Goal: Task Accomplishment & Management: Use online tool/utility

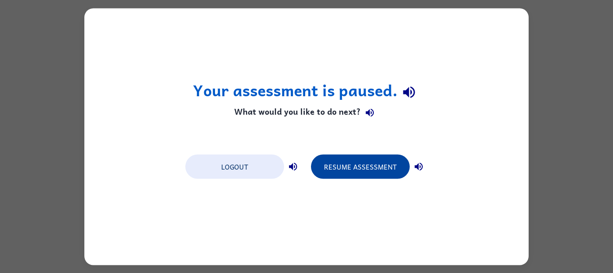
click at [367, 167] on button "Resume Assessment" at bounding box center [360, 166] width 99 height 24
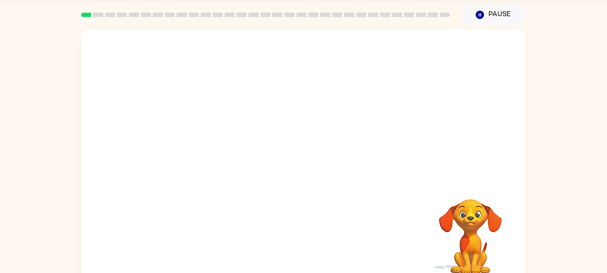
scroll to position [43, 0]
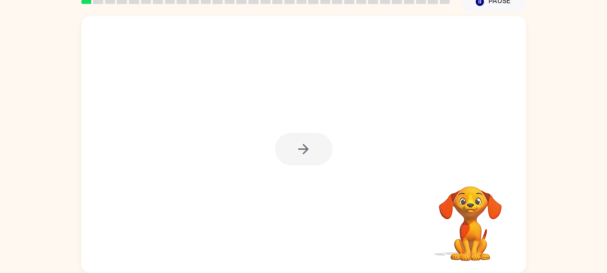
click at [307, 149] on div at bounding box center [303, 148] width 57 height 33
click at [300, 154] on icon "button" at bounding box center [303, 149] width 16 height 16
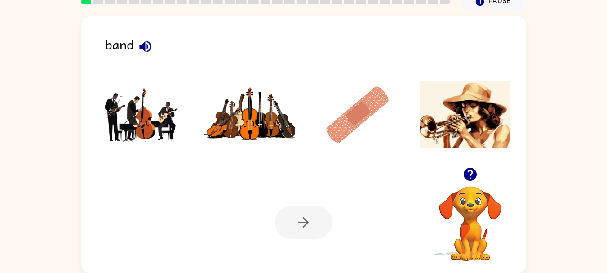
click at [163, 117] on img at bounding box center [142, 114] width 91 height 67
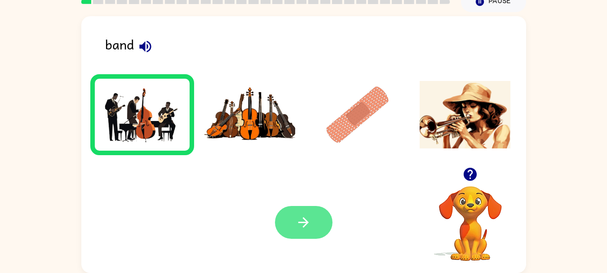
click at [296, 226] on icon "button" at bounding box center [303, 222] width 16 height 16
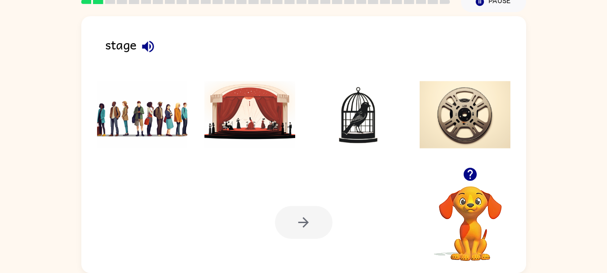
click at [264, 121] on img at bounding box center [249, 114] width 91 height 67
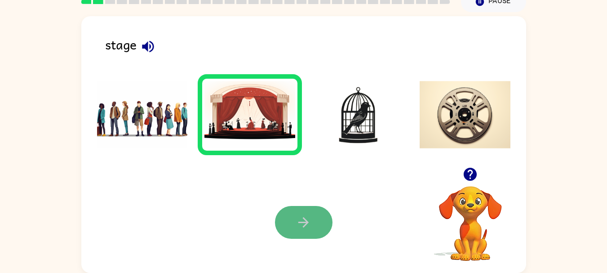
click at [302, 219] on icon "button" at bounding box center [303, 222] width 16 height 16
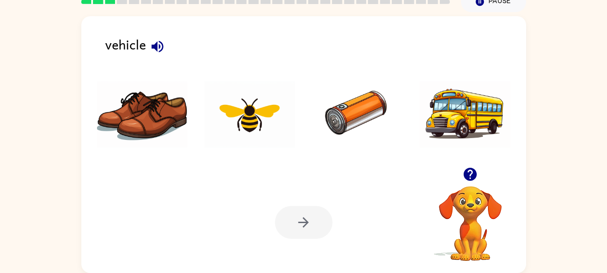
click at [159, 45] on icon "button" at bounding box center [157, 46] width 12 height 12
click at [455, 111] on img at bounding box center [464, 114] width 91 height 67
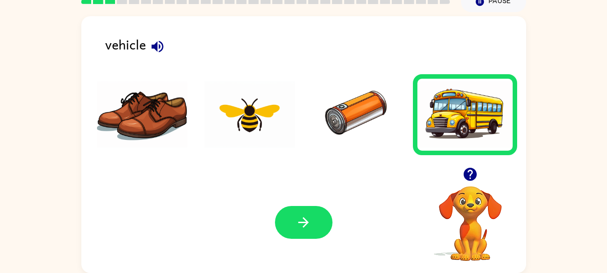
click at [303, 220] on icon "button" at bounding box center [303, 222] width 16 height 16
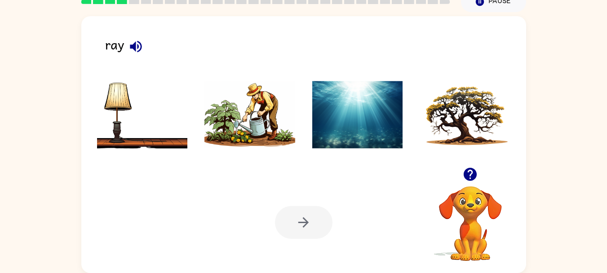
click at [138, 49] on icon "button" at bounding box center [136, 47] width 16 height 16
click at [337, 110] on img at bounding box center [357, 114] width 91 height 67
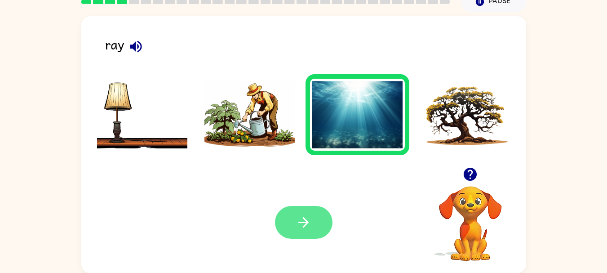
click at [308, 221] on icon "button" at bounding box center [303, 222] width 16 height 16
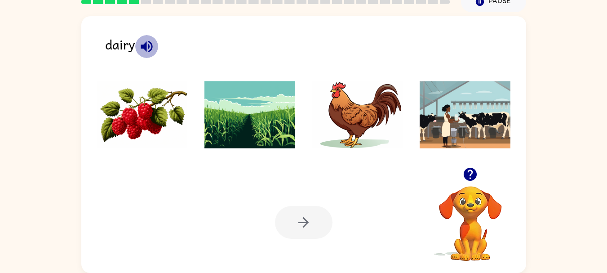
click at [149, 47] on icon "button" at bounding box center [147, 47] width 16 height 16
click at [374, 112] on img at bounding box center [357, 114] width 91 height 67
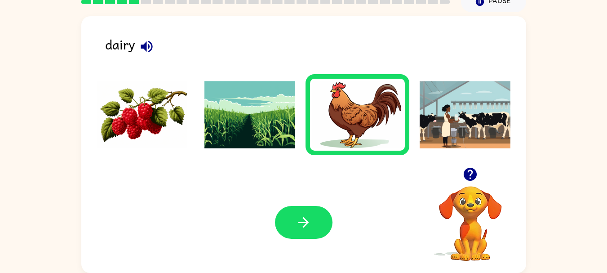
click at [472, 130] on img at bounding box center [464, 114] width 91 height 67
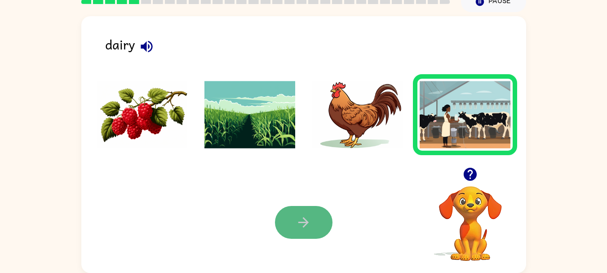
click at [317, 222] on button "button" at bounding box center [303, 222] width 57 height 33
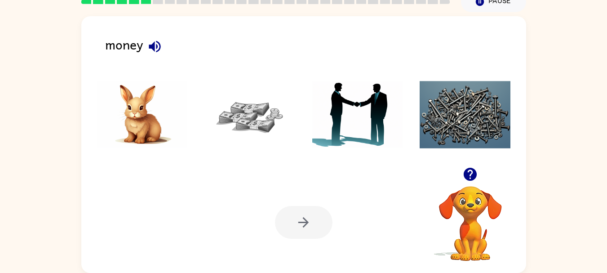
click at [239, 120] on img at bounding box center [249, 114] width 91 height 67
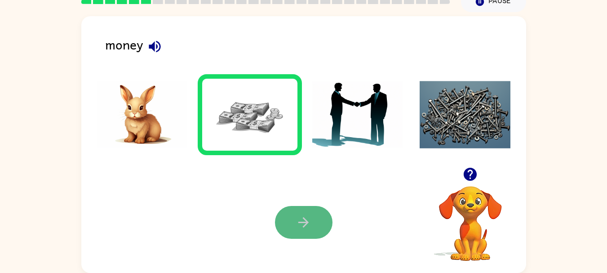
click at [309, 216] on icon "button" at bounding box center [303, 222] width 16 height 16
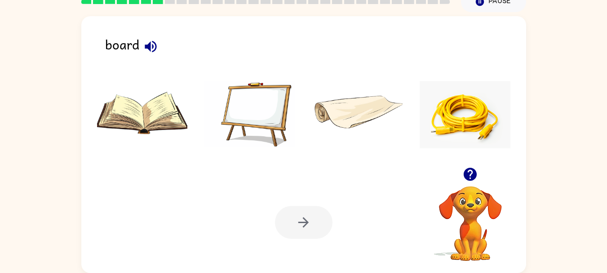
click at [282, 104] on img at bounding box center [249, 114] width 91 height 67
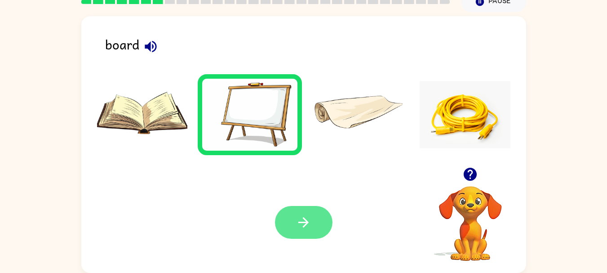
click at [315, 215] on button "button" at bounding box center [303, 222] width 57 height 33
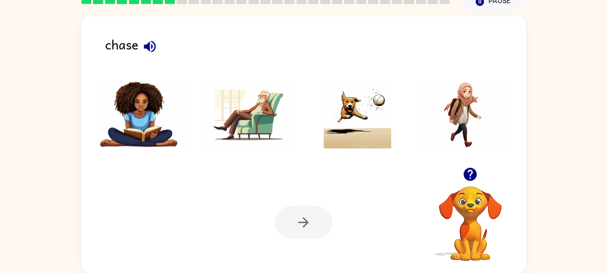
click at [148, 44] on icon "button" at bounding box center [150, 46] width 12 height 12
click at [355, 119] on img at bounding box center [357, 114] width 91 height 67
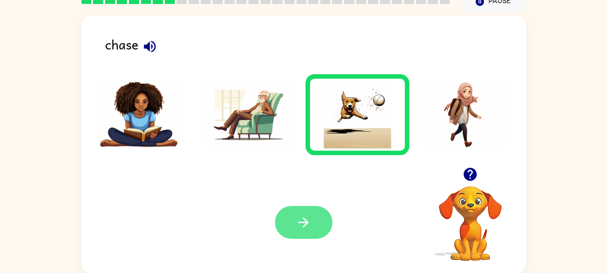
click at [305, 224] on icon "button" at bounding box center [303, 222] width 10 height 10
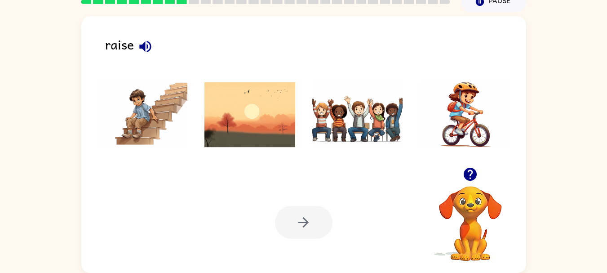
click at [462, 122] on img at bounding box center [464, 114] width 91 height 67
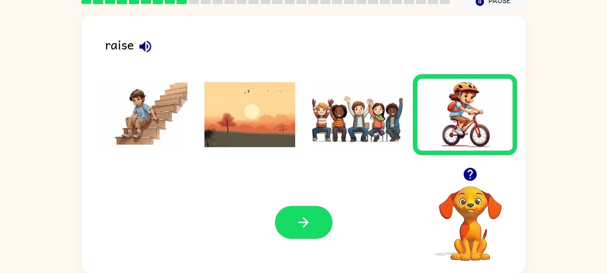
click at [293, 217] on button "button" at bounding box center [303, 222] width 57 height 33
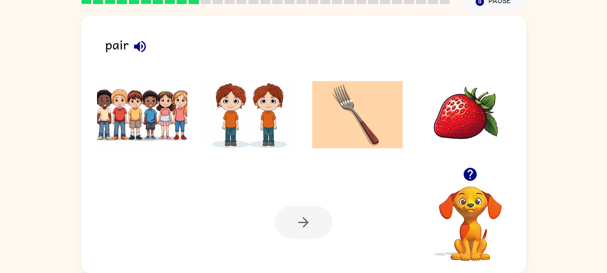
click at [143, 42] on icon "button" at bounding box center [140, 46] width 12 height 12
click at [238, 120] on img at bounding box center [249, 114] width 91 height 67
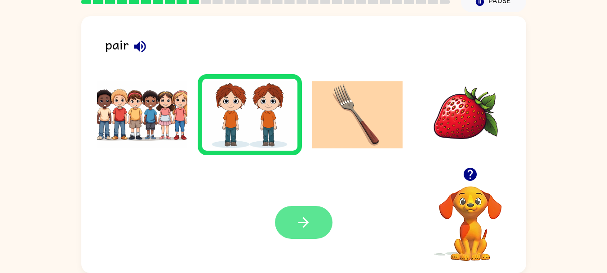
click at [311, 218] on icon "button" at bounding box center [303, 222] width 16 height 16
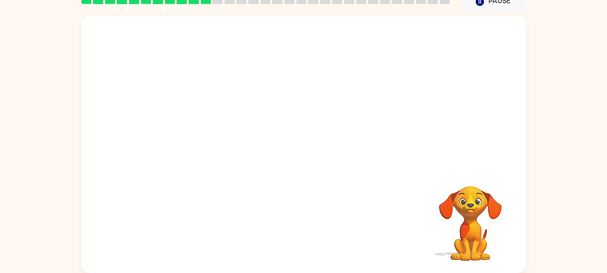
click at [200, 126] on video "Your browser must support playing .mp4 files to use Literably. Please try using…" at bounding box center [303, 91] width 444 height 151
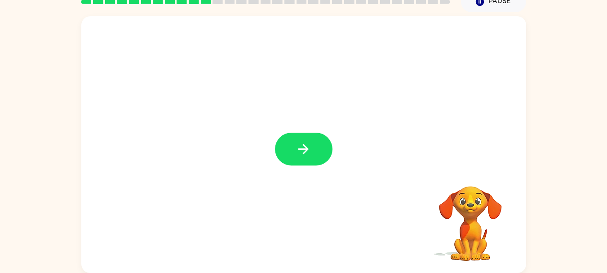
click at [304, 147] on icon "button" at bounding box center [303, 149] width 16 height 16
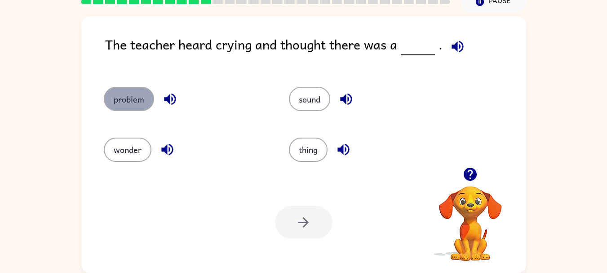
click at [124, 95] on button "problem" at bounding box center [129, 99] width 50 height 24
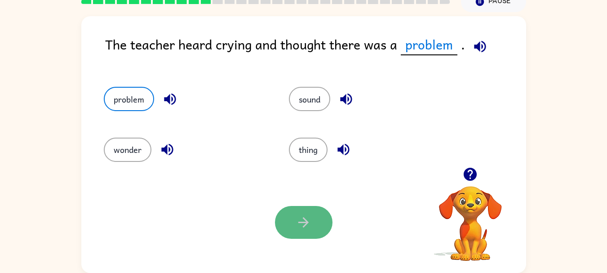
click at [312, 220] on button "button" at bounding box center [303, 222] width 57 height 33
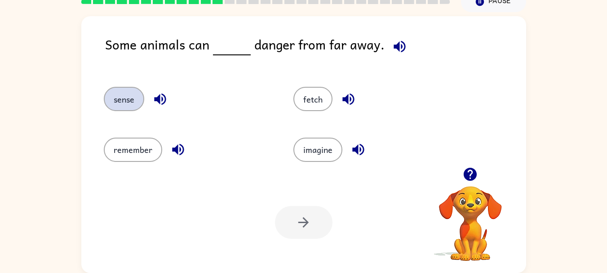
click at [124, 98] on button "sense" at bounding box center [124, 99] width 40 height 24
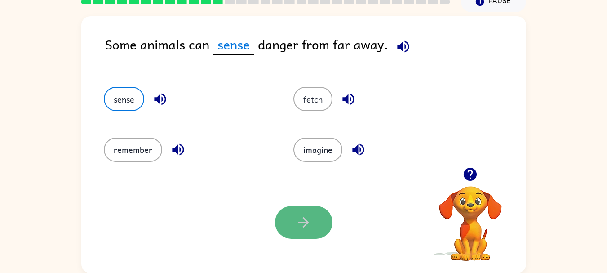
click at [294, 224] on button "button" at bounding box center [303, 222] width 57 height 33
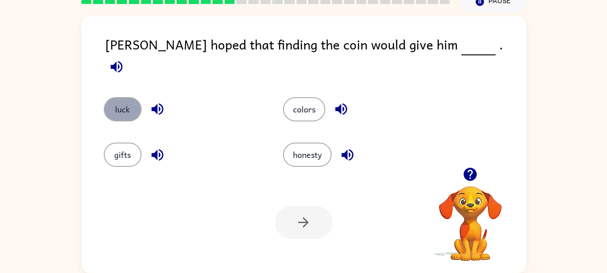
click at [118, 99] on button "luck" at bounding box center [123, 109] width 38 height 24
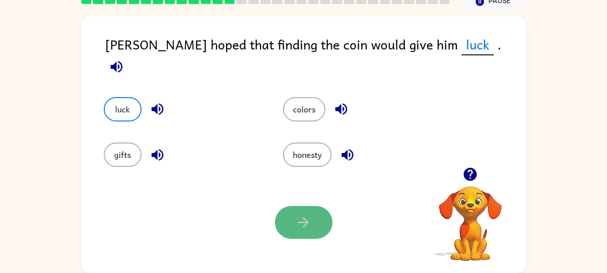
click at [299, 214] on icon "button" at bounding box center [303, 222] width 16 height 16
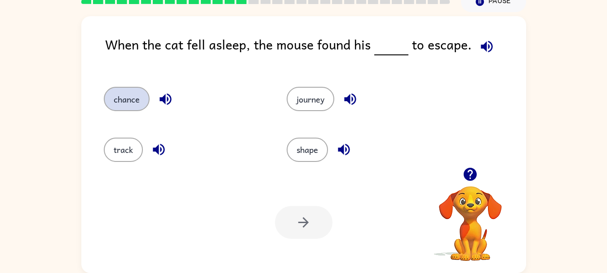
click at [130, 102] on button "chance" at bounding box center [127, 99] width 46 height 24
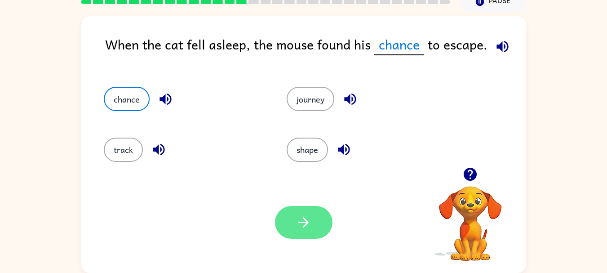
click at [297, 213] on button "button" at bounding box center [303, 222] width 57 height 33
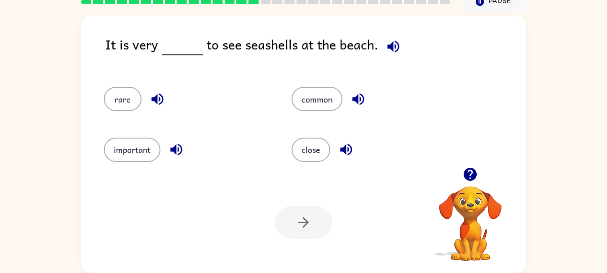
click at [387, 40] on icon "button" at bounding box center [393, 47] width 16 height 16
click at [114, 103] on button "rare" at bounding box center [123, 99] width 38 height 24
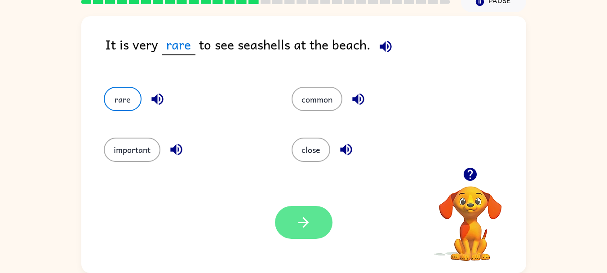
click at [303, 221] on icon "button" at bounding box center [303, 222] width 16 height 16
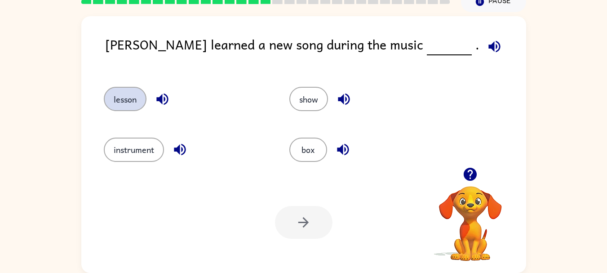
click at [115, 100] on button "lesson" at bounding box center [125, 99] width 43 height 24
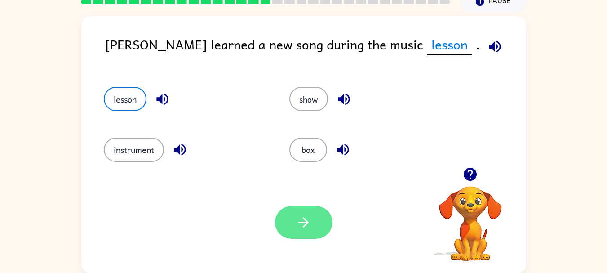
click at [306, 218] on icon "button" at bounding box center [303, 222] width 16 height 16
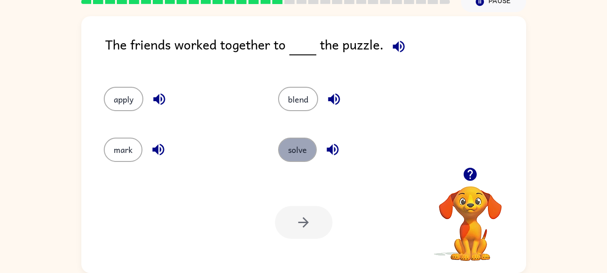
click at [299, 154] on button "solve" at bounding box center [297, 149] width 39 height 24
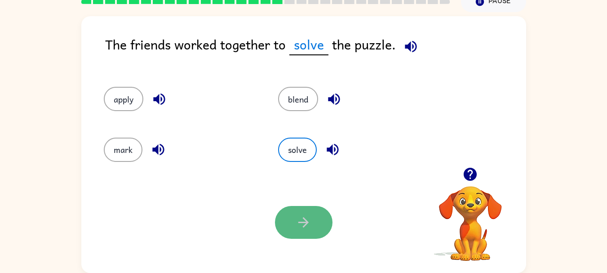
click at [305, 217] on icon "button" at bounding box center [303, 222] width 16 height 16
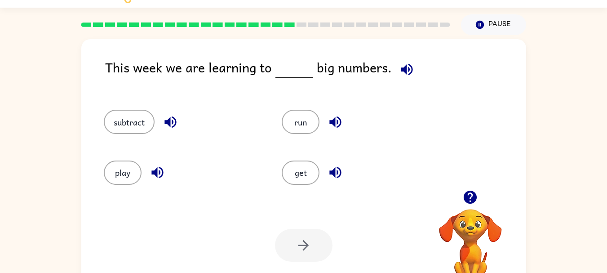
scroll to position [30, 0]
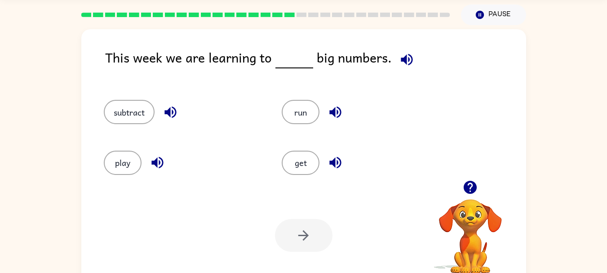
click at [400, 57] on icon "button" at bounding box center [406, 59] width 12 height 12
click at [145, 110] on button "subtract" at bounding box center [129, 112] width 51 height 24
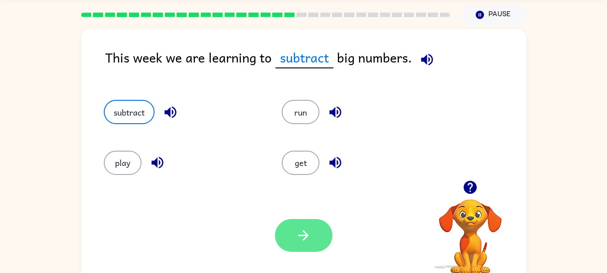
click at [310, 232] on icon "button" at bounding box center [303, 235] width 16 height 16
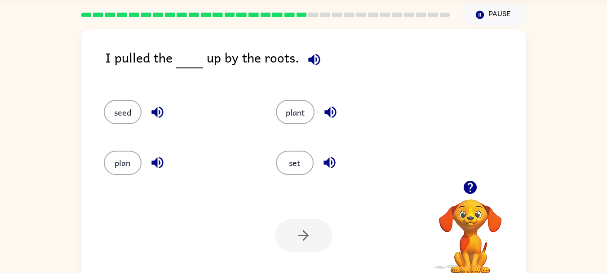
click at [310, 61] on icon "button" at bounding box center [314, 59] width 12 height 12
click at [297, 113] on button "plant" at bounding box center [295, 112] width 39 height 24
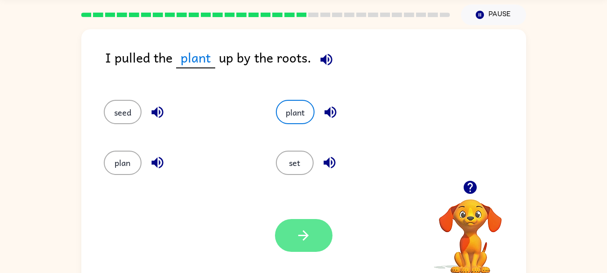
click at [299, 237] on icon "button" at bounding box center [303, 235] width 16 height 16
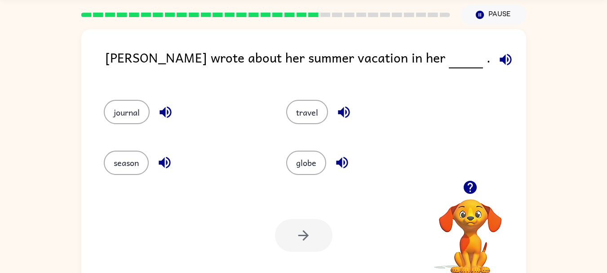
click at [497, 59] on icon "button" at bounding box center [505, 60] width 16 height 16
click at [135, 111] on button "journal" at bounding box center [127, 112] width 46 height 24
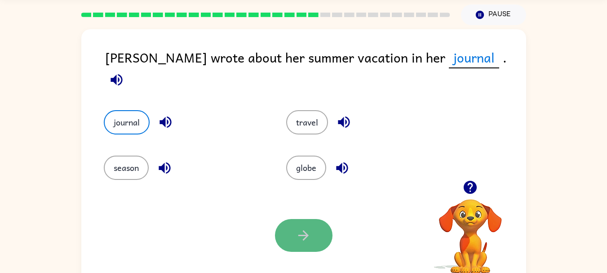
click at [305, 228] on icon "button" at bounding box center [303, 235] width 16 height 16
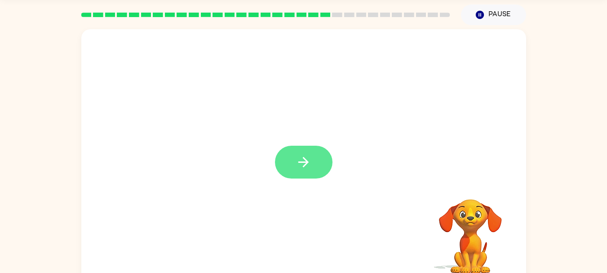
click at [306, 163] on icon "button" at bounding box center [303, 162] width 10 height 10
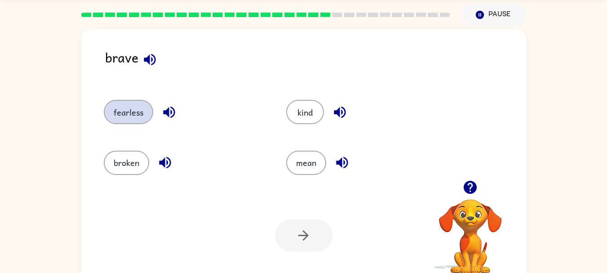
click at [128, 110] on button "fearless" at bounding box center [128, 112] width 49 height 24
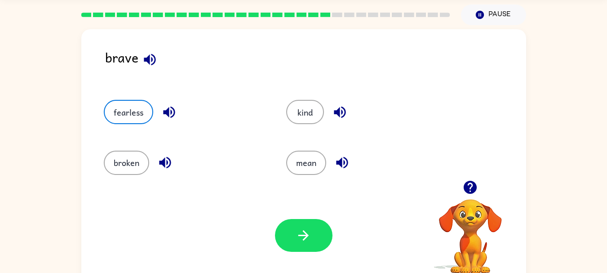
click at [305, 229] on icon "button" at bounding box center [303, 235] width 16 height 16
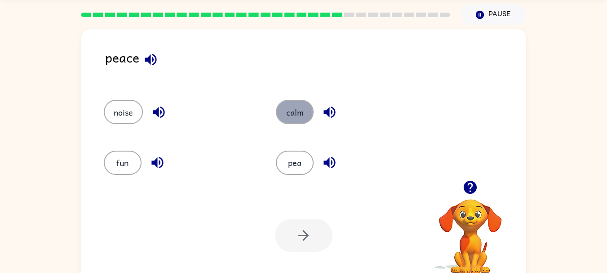
click at [294, 110] on button "calm" at bounding box center [295, 112] width 38 height 24
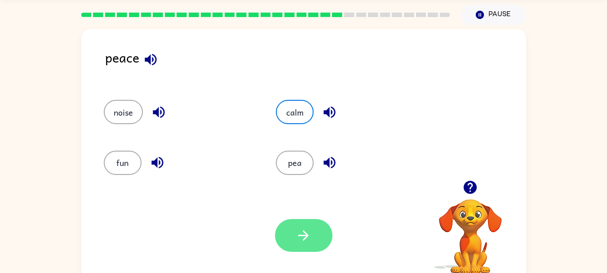
click at [309, 242] on icon "button" at bounding box center [303, 235] width 16 height 16
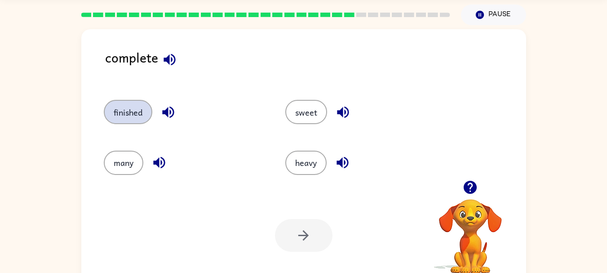
click at [131, 112] on button "finished" at bounding box center [128, 112] width 48 height 24
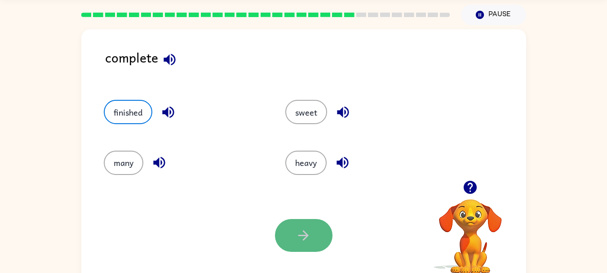
click at [307, 232] on icon "button" at bounding box center [303, 235] width 16 height 16
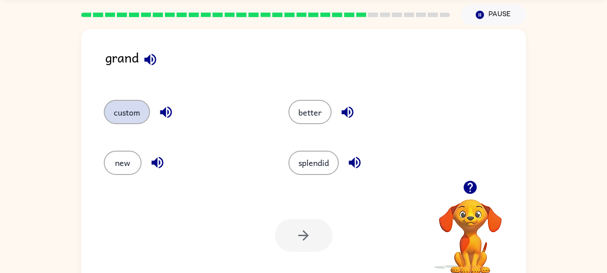
click at [124, 112] on button "custom" at bounding box center [127, 112] width 46 height 24
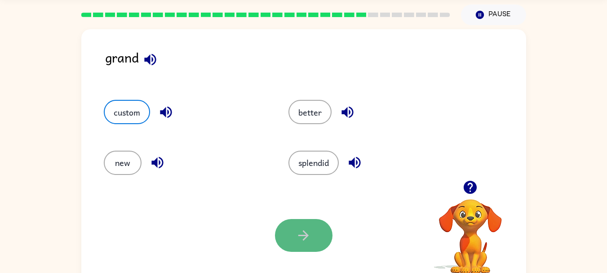
click at [301, 234] on icon "button" at bounding box center [303, 235] width 16 height 16
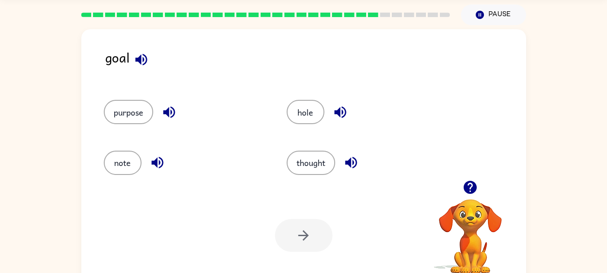
click at [141, 58] on icon "button" at bounding box center [141, 59] width 12 height 12
click at [171, 111] on icon "button" at bounding box center [169, 112] width 12 height 12
click at [163, 164] on icon "button" at bounding box center [157, 163] width 12 height 12
click at [353, 164] on icon "button" at bounding box center [351, 162] width 16 height 16
click at [356, 166] on icon "button" at bounding box center [351, 163] width 12 height 12
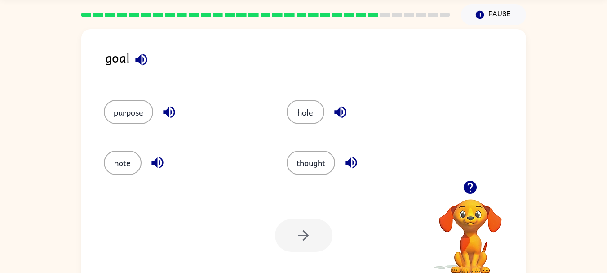
click at [355, 165] on icon "button" at bounding box center [351, 162] width 16 height 16
click at [342, 112] on icon "button" at bounding box center [340, 112] width 16 height 16
click at [141, 108] on button "purpose" at bounding box center [128, 112] width 49 height 24
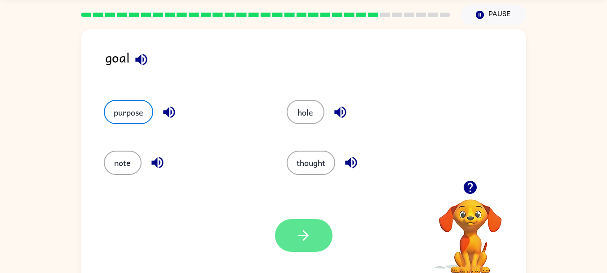
click at [290, 233] on button "button" at bounding box center [303, 235] width 57 height 33
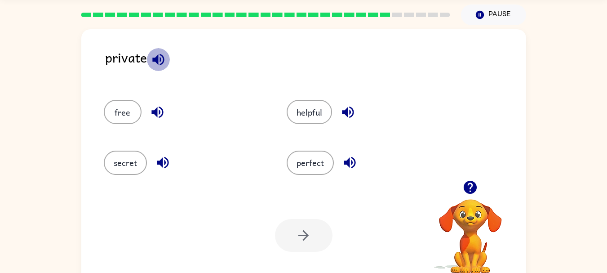
click at [159, 60] on icon "button" at bounding box center [158, 60] width 16 height 16
click at [135, 162] on button "secret" at bounding box center [125, 162] width 43 height 24
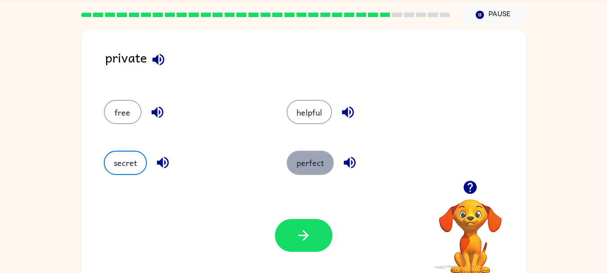
click at [305, 165] on button "perfect" at bounding box center [309, 162] width 47 height 24
click at [343, 165] on icon "button" at bounding box center [350, 162] width 16 height 16
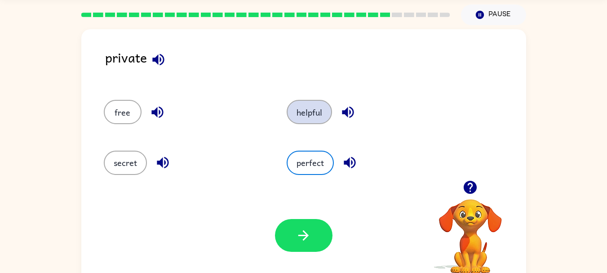
click at [320, 115] on button "helpful" at bounding box center [308, 112] width 45 height 24
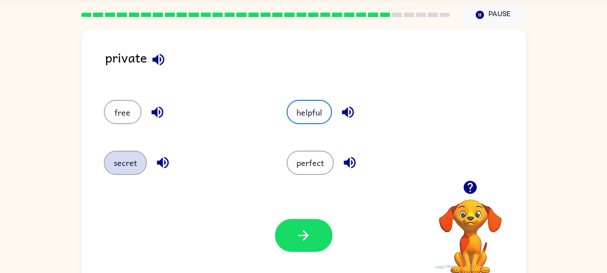
click at [126, 158] on button "secret" at bounding box center [125, 162] width 43 height 24
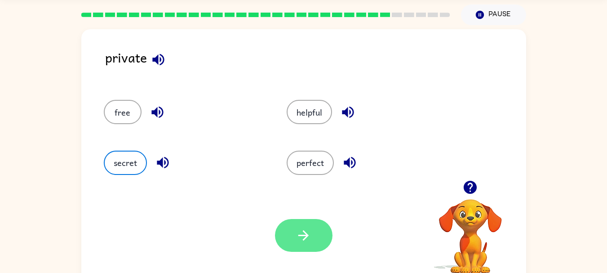
click at [301, 234] on icon "button" at bounding box center [303, 235] width 16 height 16
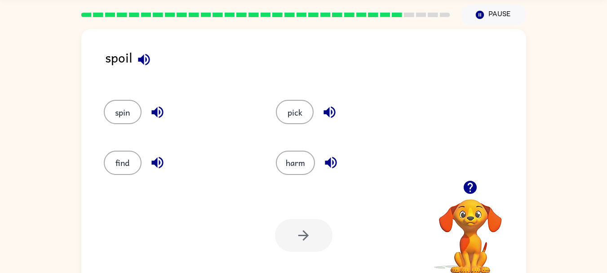
click at [140, 61] on icon "button" at bounding box center [144, 59] width 12 height 12
click at [128, 115] on button "spin" at bounding box center [123, 112] width 38 height 24
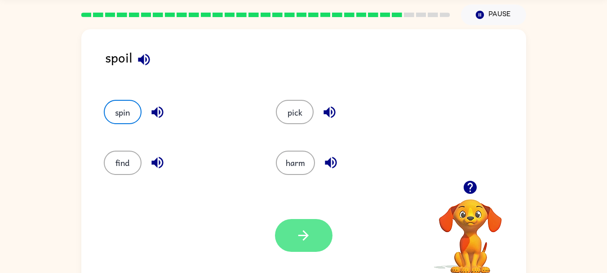
click at [298, 230] on icon "button" at bounding box center [303, 235] width 16 height 16
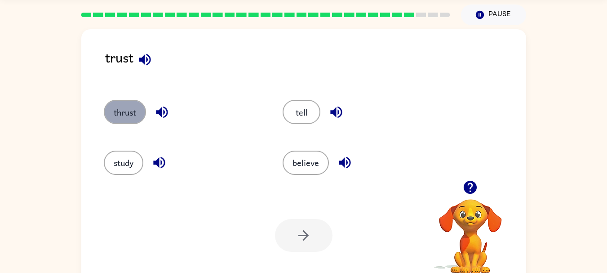
click at [123, 115] on button "thrust" at bounding box center [125, 112] width 42 height 24
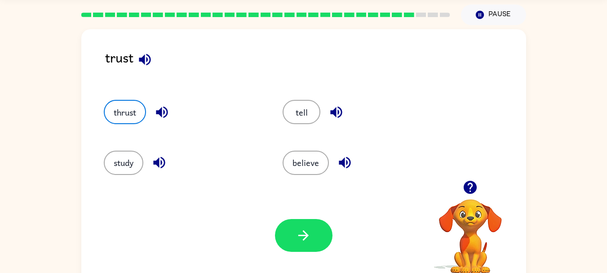
click at [306, 234] on icon "button" at bounding box center [303, 235] width 10 height 10
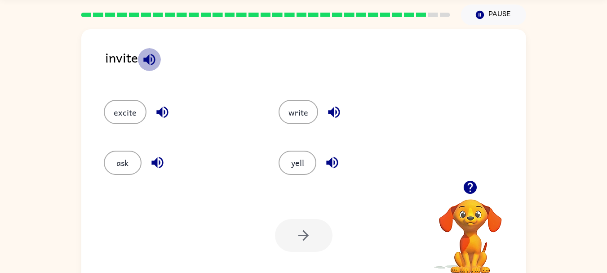
click at [146, 57] on icon "button" at bounding box center [149, 60] width 16 height 16
click at [159, 114] on icon "button" at bounding box center [162, 112] width 12 height 12
click at [156, 168] on icon "button" at bounding box center [158, 162] width 16 height 16
click at [118, 114] on button "excite" at bounding box center [125, 112] width 43 height 24
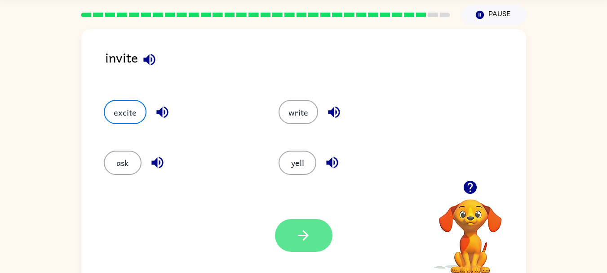
click at [299, 238] on icon "button" at bounding box center [303, 235] width 16 height 16
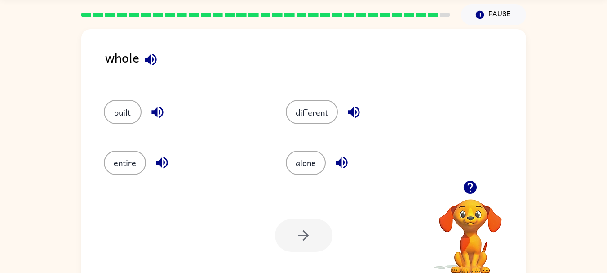
click at [148, 62] on icon "button" at bounding box center [151, 59] width 12 height 12
click at [161, 115] on icon "button" at bounding box center [157, 112] width 12 height 12
click at [158, 167] on icon "button" at bounding box center [162, 162] width 16 height 16
click at [345, 161] on icon "button" at bounding box center [342, 162] width 16 height 16
click at [121, 113] on button "built" at bounding box center [123, 112] width 38 height 24
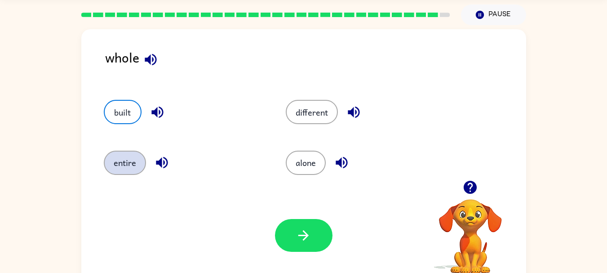
click at [120, 160] on button "entire" at bounding box center [125, 162] width 42 height 24
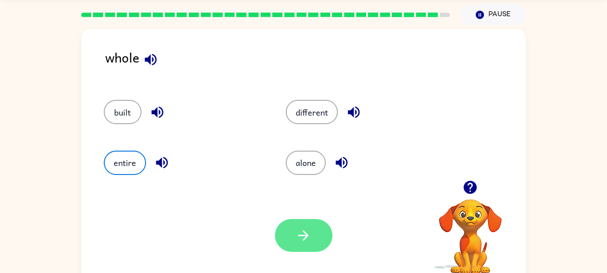
click at [310, 231] on icon "button" at bounding box center [303, 235] width 16 height 16
